Goal: Task Accomplishment & Management: Manage account settings

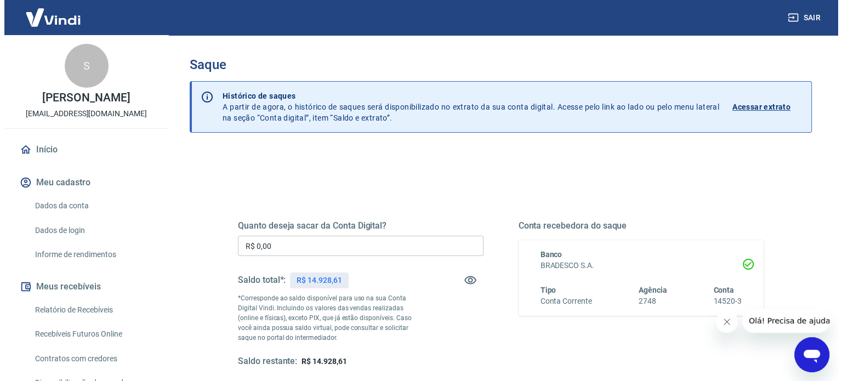
scroll to position [160, 0]
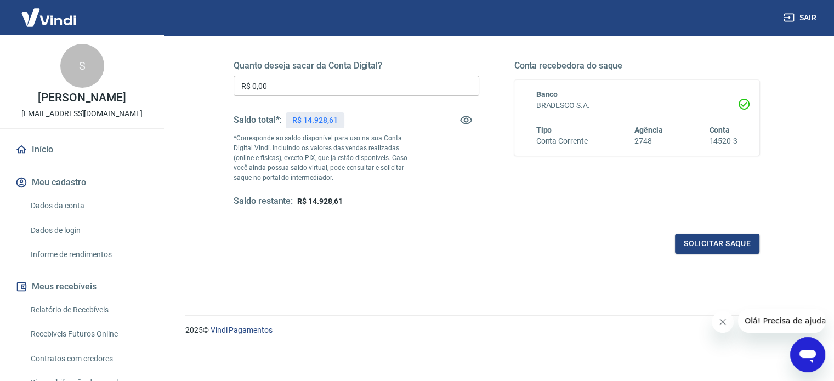
click at [321, 86] on input "R$ 0,00" at bounding box center [357, 86] width 246 height 20
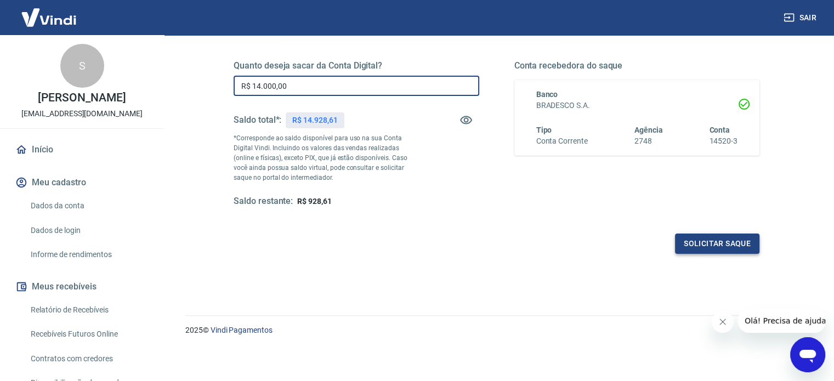
type input "R$ 14.000,00"
click at [706, 242] on button "Solicitar saque" at bounding box center [717, 244] width 84 height 20
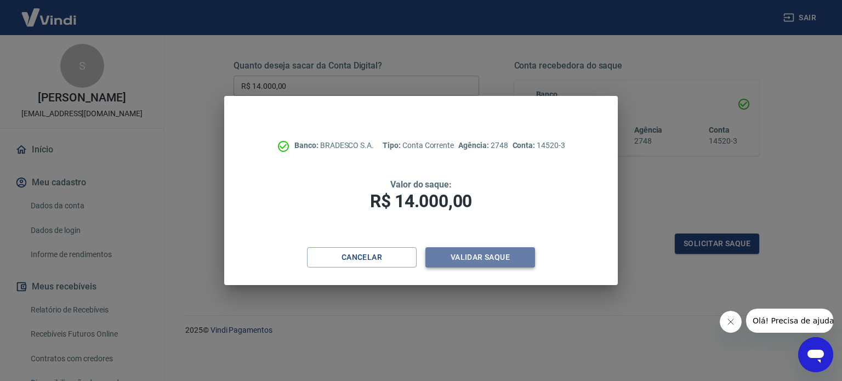
click at [488, 258] on button "Validar saque" at bounding box center [480, 257] width 110 height 20
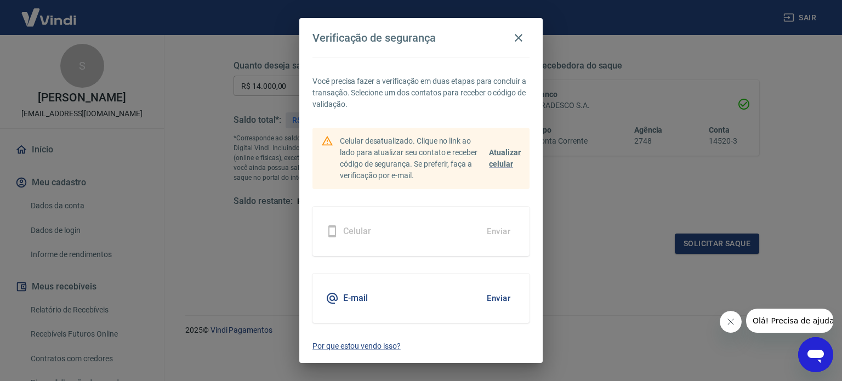
click at [497, 300] on button "Enviar" at bounding box center [499, 298] width 36 height 23
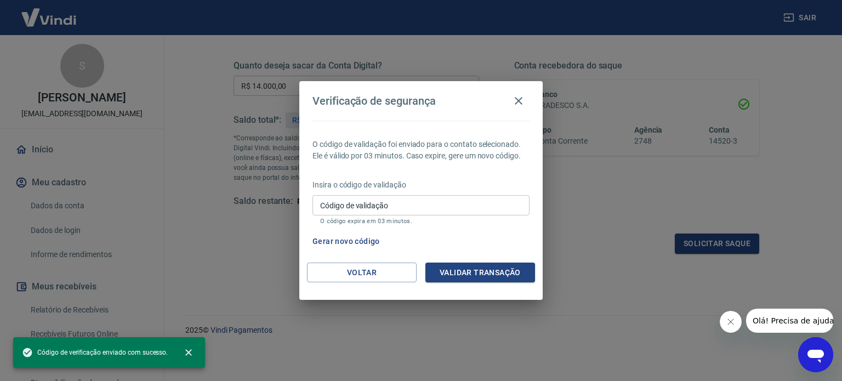
click at [404, 208] on input "Código de validação" at bounding box center [420, 205] width 217 height 20
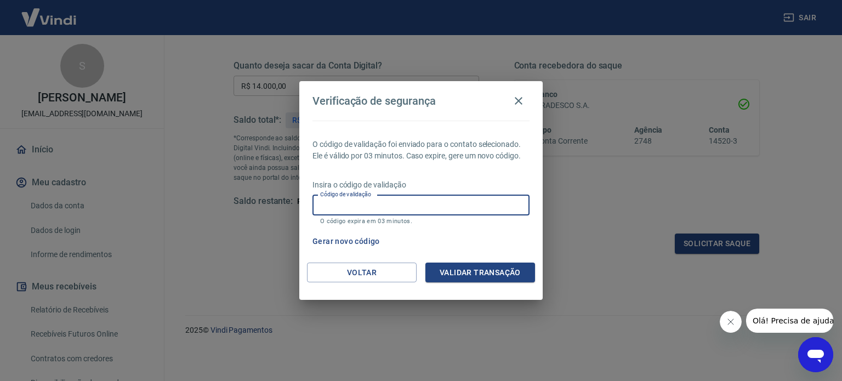
paste input "740223"
type input "740223"
click at [476, 275] on button "Validar transação" at bounding box center [480, 273] width 110 height 20
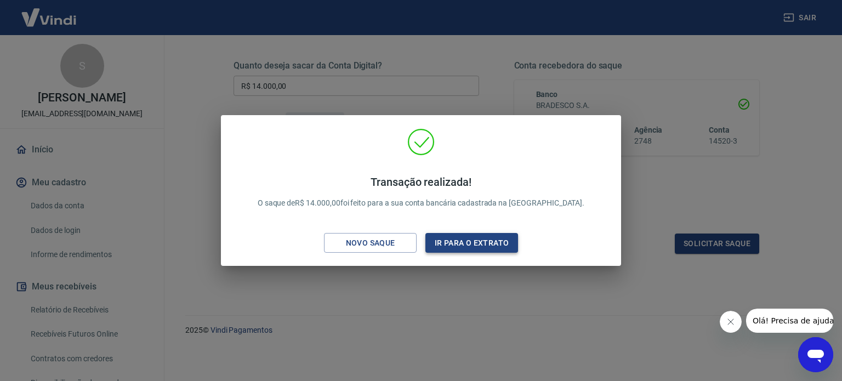
click at [459, 243] on button "Ir para o extrato" at bounding box center [471, 243] width 93 height 20
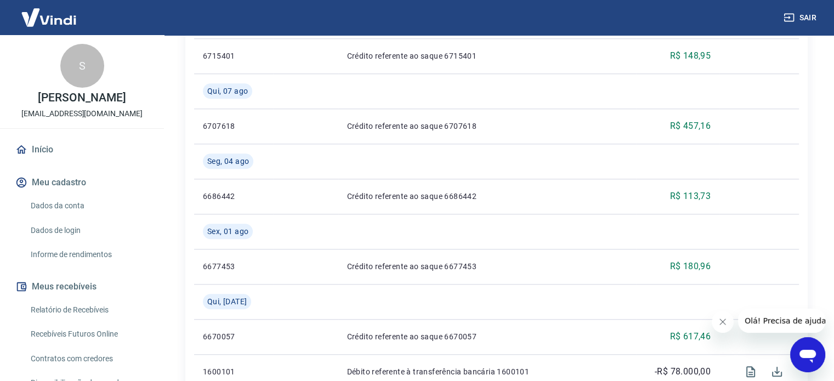
scroll to position [1096, 0]
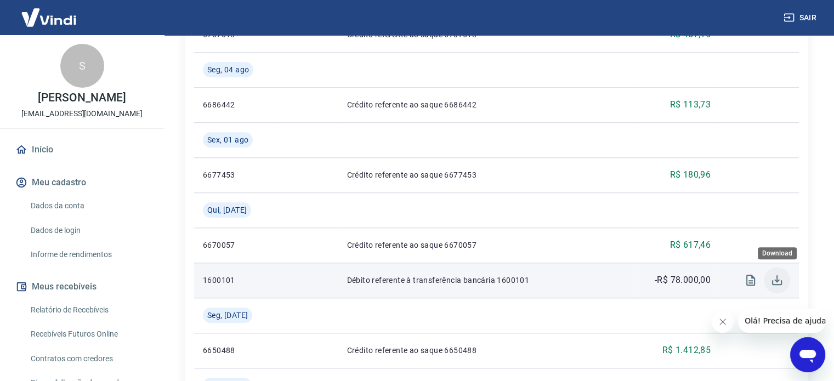
click at [775, 282] on icon "Download" at bounding box center [776, 280] width 13 height 13
